Goal: Check status: Check status

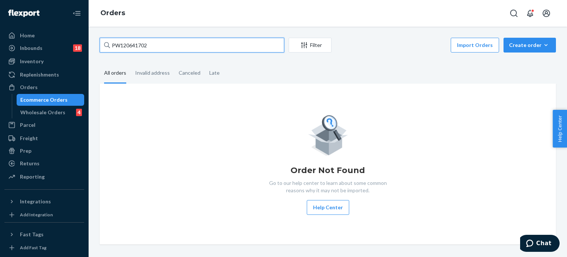
drag, startPoint x: 156, startPoint y: 45, endPoint x: 102, endPoint y: 48, distance: 53.6
click at [102, 48] on input "PW120641702" at bounding box center [192, 45] width 185 height 15
click at [187, 50] on input "PW120629891" at bounding box center [192, 45] width 185 height 15
type input "PW120629891"
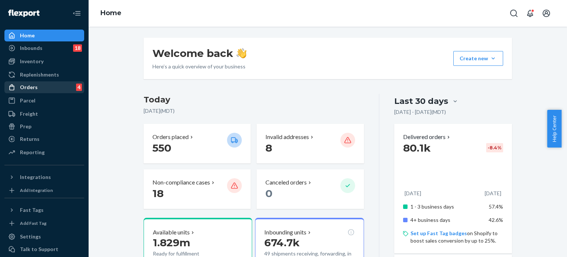
click at [45, 88] on div "Orders 4" at bounding box center [44, 87] width 78 height 10
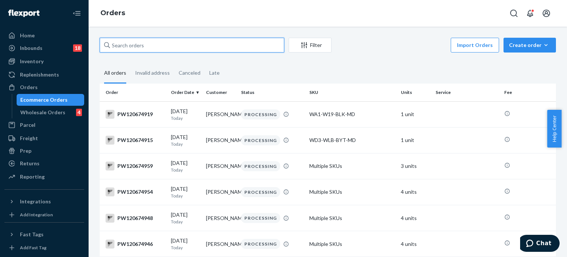
click at [126, 42] on input "text" at bounding box center [192, 45] width 185 height 15
paste input "PW120629891"
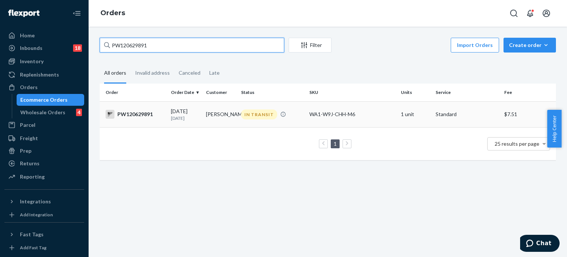
type input "PW120629891"
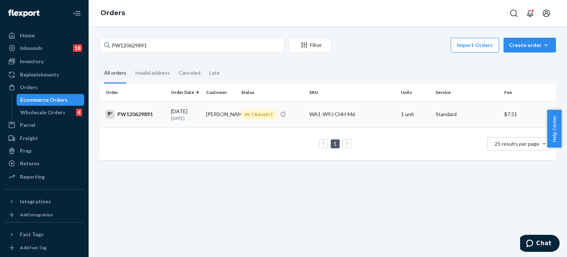
click at [130, 113] on div "PW120629891" at bounding box center [135, 114] width 59 height 9
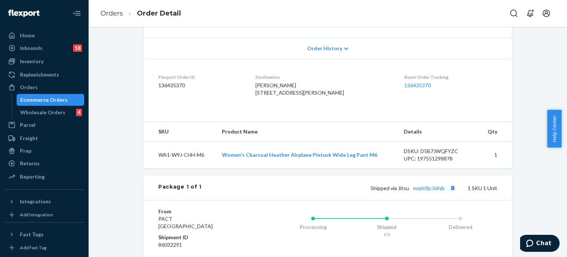
scroll to position [222, 0]
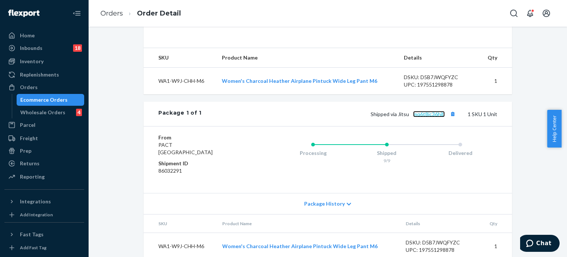
click at [425, 117] on link "mq6t8jc36hjb" at bounding box center [429, 114] width 32 height 6
